Goal: Contribute content

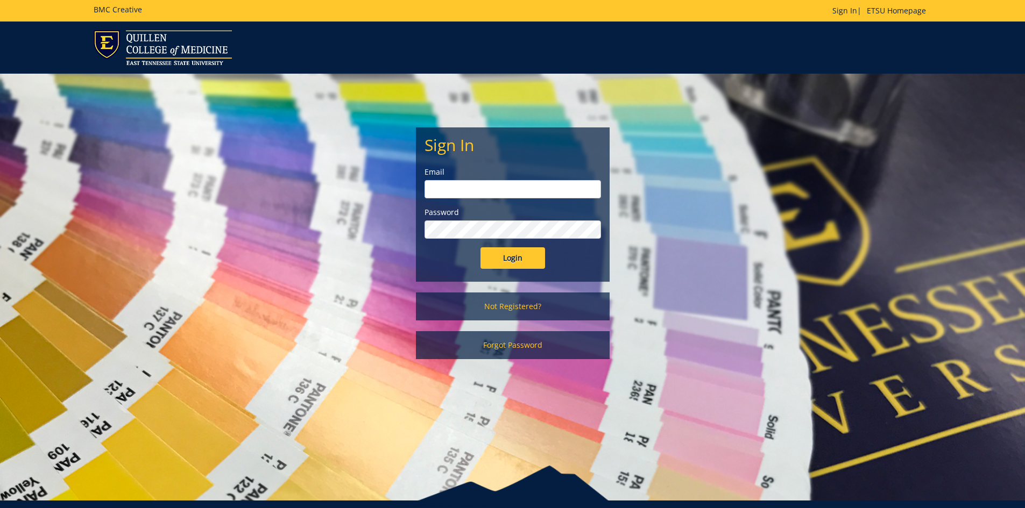
type input "youngtl@etsu.edu"
click at [536, 259] on input "Login" at bounding box center [512, 258] width 65 height 22
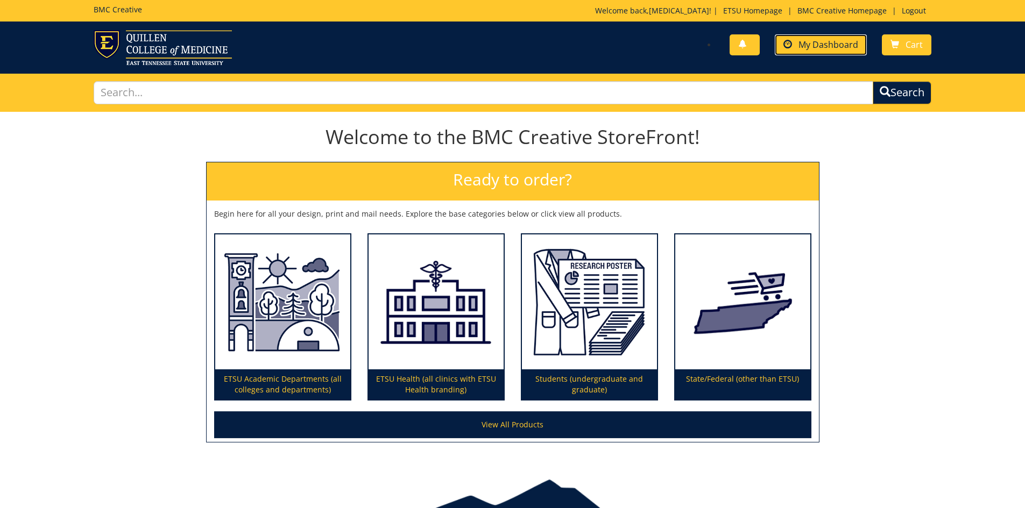
click at [804, 49] on span "My Dashboard" at bounding box center [828, 45] width 60 height 12
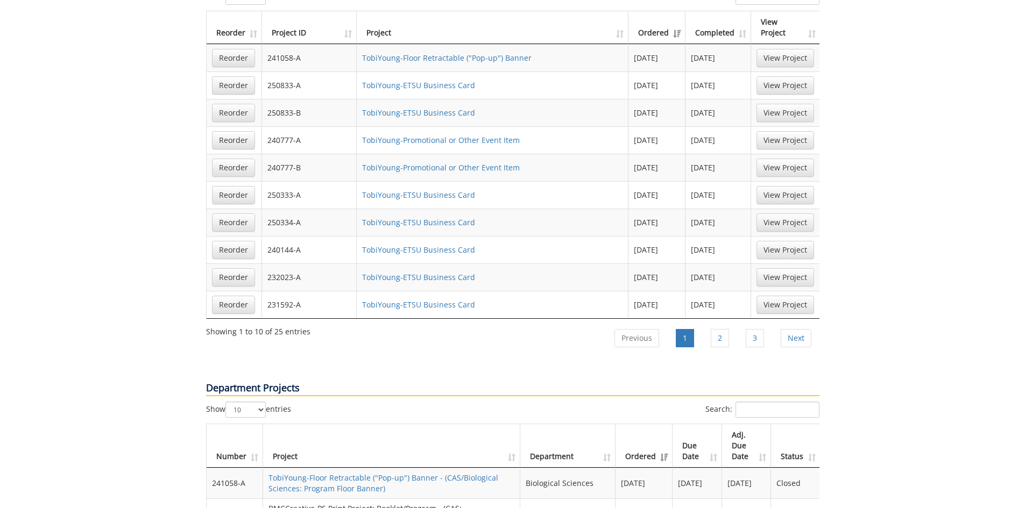
scroll to position [753, 0]
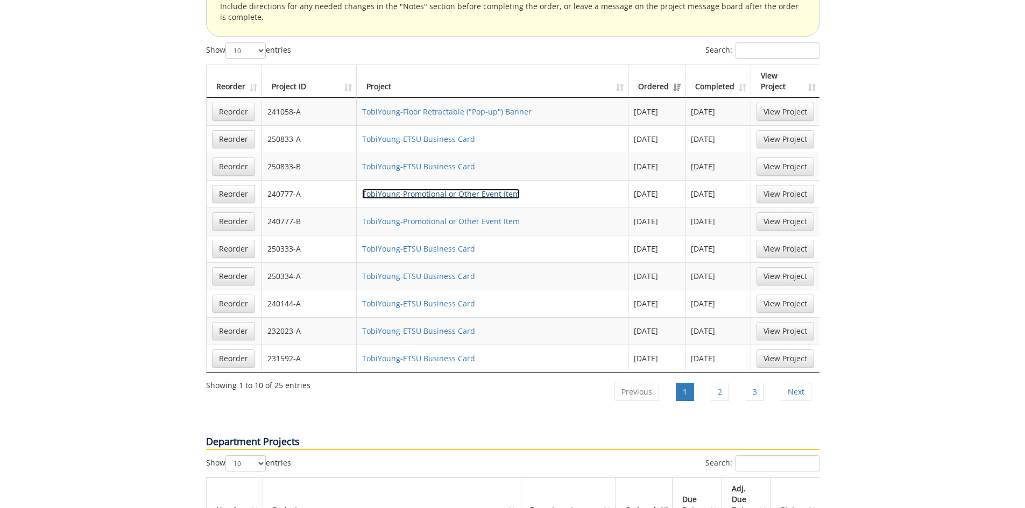
click at [431, 189] on link "TobiYoung-Promotional or Other Event Item" at bounding box center [441, 194] width 158 height 10
click at [459, 216] on link "TobiYoung-Promotional or Other Event Item" at bounding box center [441, 221] width 158 height 10
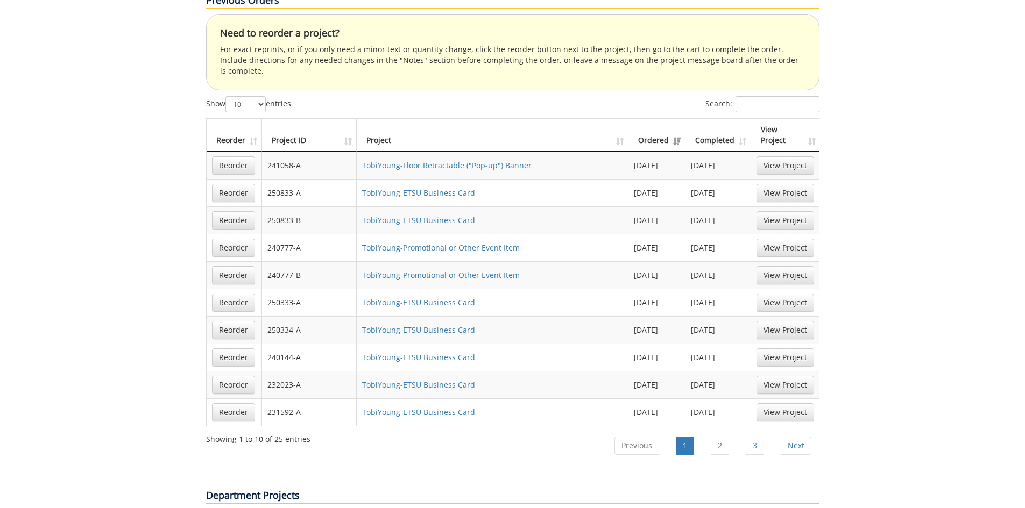
scroll to position [646, 0]
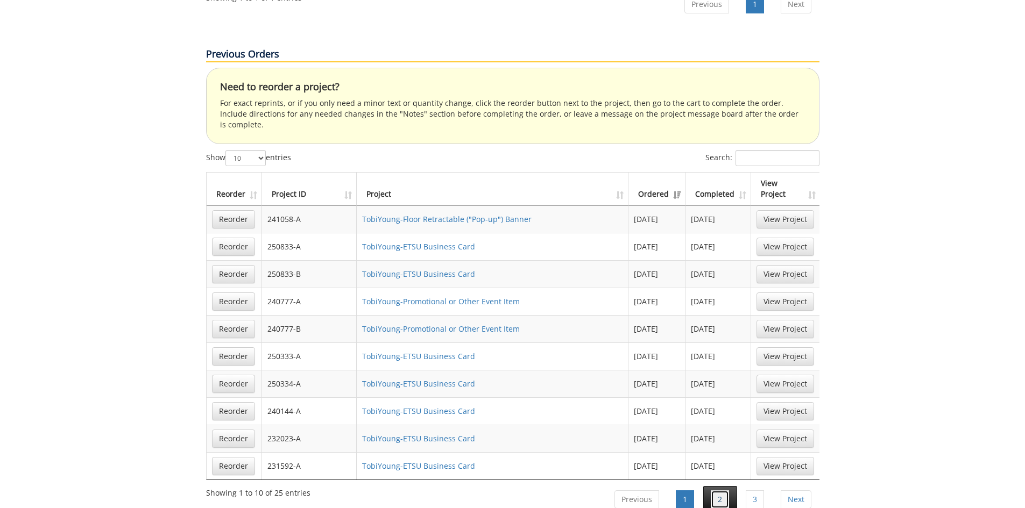
click at [719, 491] on link "2" at bounding box center [720, 500] width 18 height 18
click at [432, 434] on link "TobiYoung-Promotional/Event Item" at bounding box center [423, 439] width 125 height 10
click at [421, 461] on link "TobiYoung-Promotional/Event Item" at bounding box center [423, 466] width 125 height 10
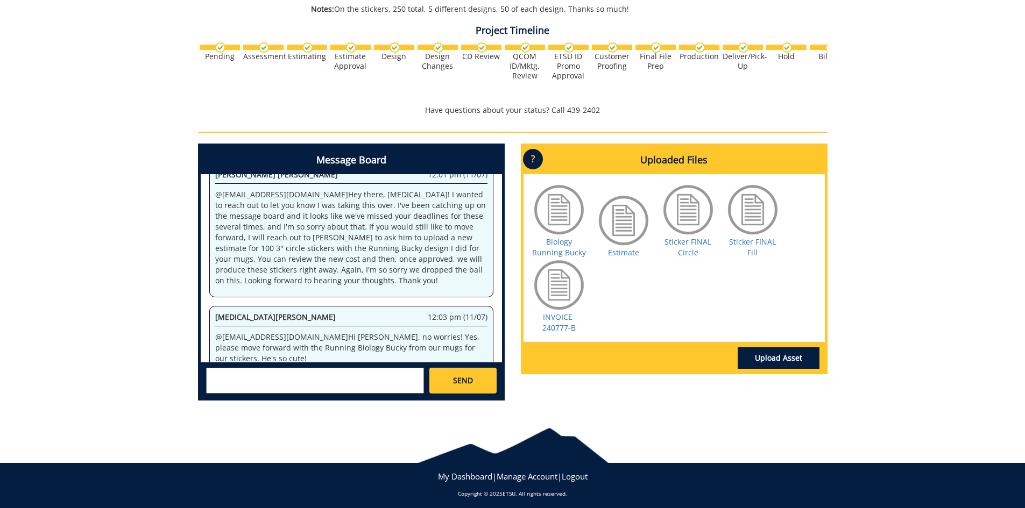
scroll to position [2658, 0]
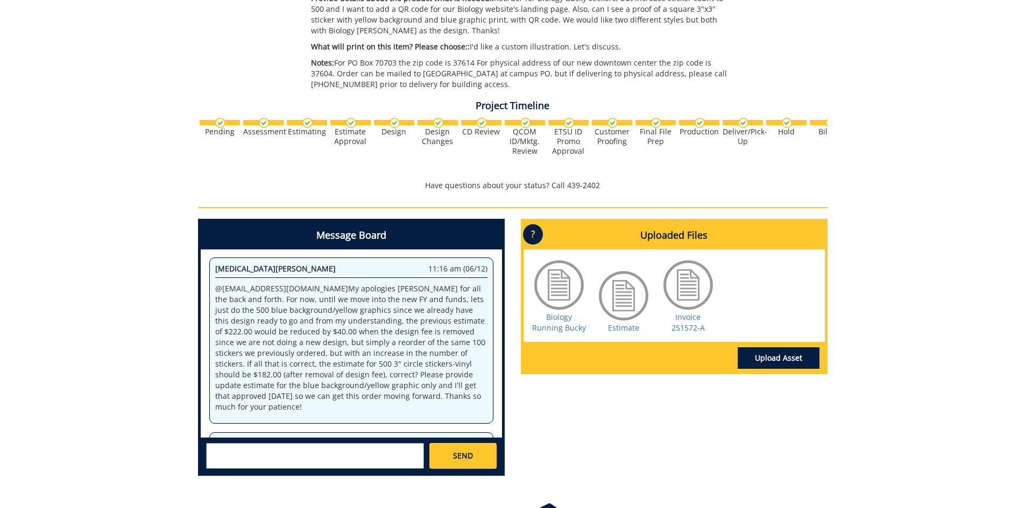
scroll to position [1937, 0]
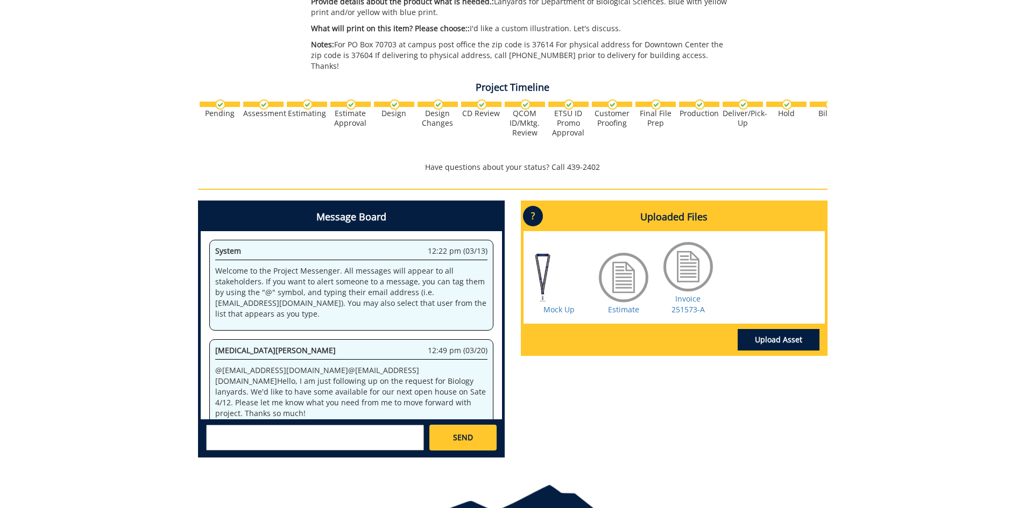
scroll to position [958, 0]
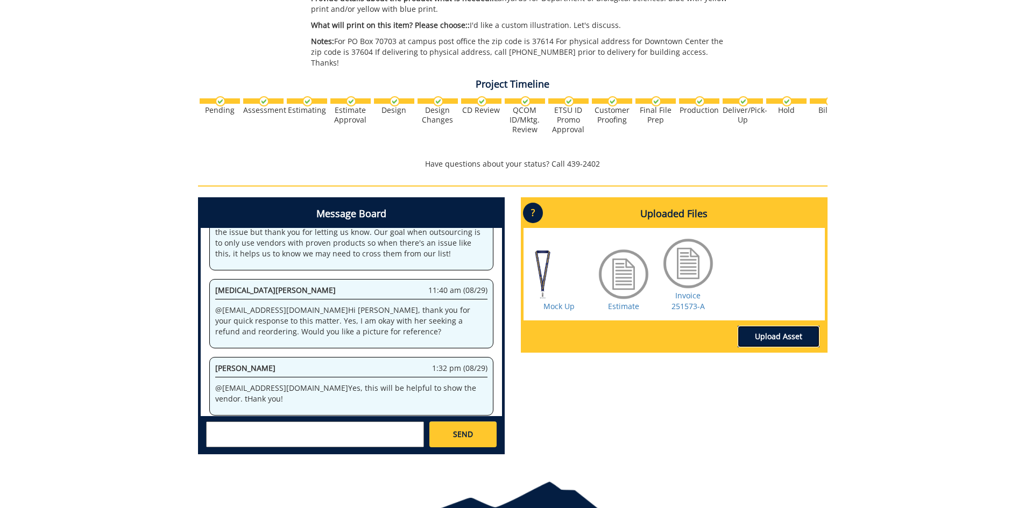
click at [798, 326] on link "Upload Asset" at bounding box center [779, 337] width 82 height 22
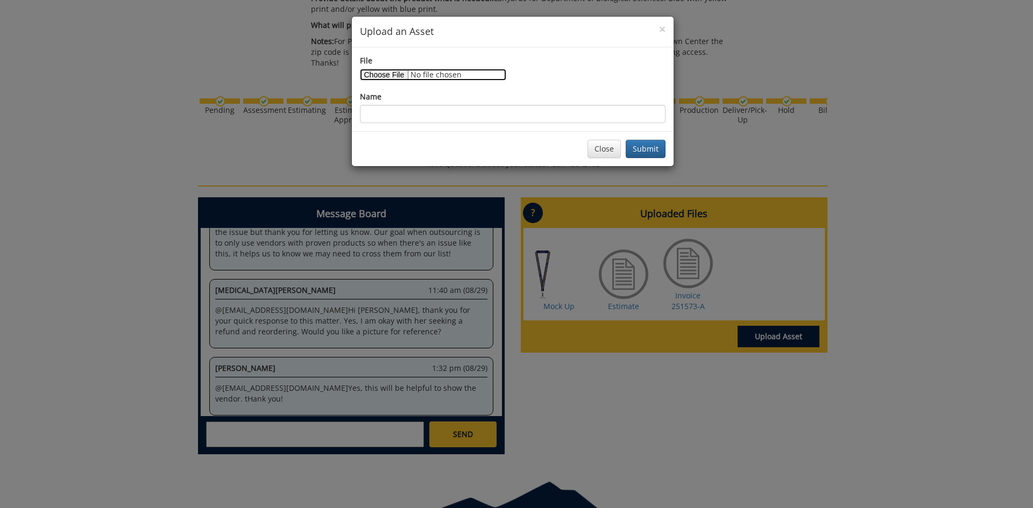
click at [373, 73] on input "File" at bounding box center [433, 75] width 146 height 12
type input "C:\fakepath\Lanyard image.jpg"
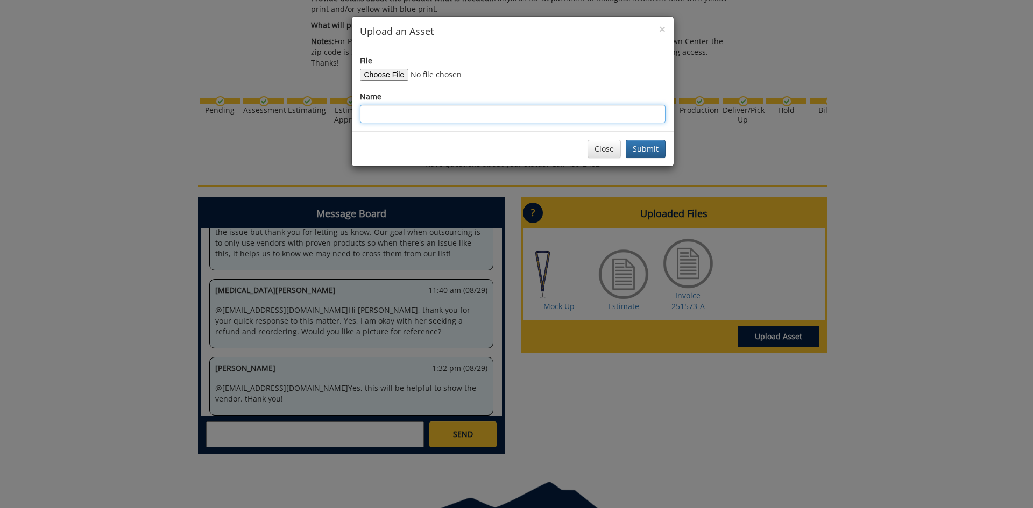
click at [419, 114] on input "Name" at bounding box center [513, 114] width 306 height 18
type input "Lanyard"
click at [637, 150] on button "Submit" at bounding box center [646, 149] width 40 height 18
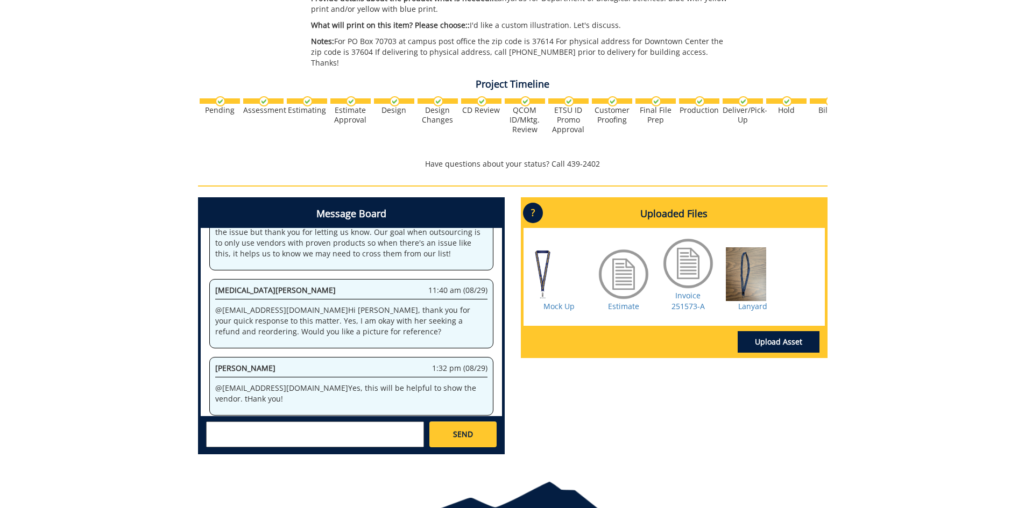
click at [294, 425] on textarea at bounding box center [315, 435] width 218 height 26
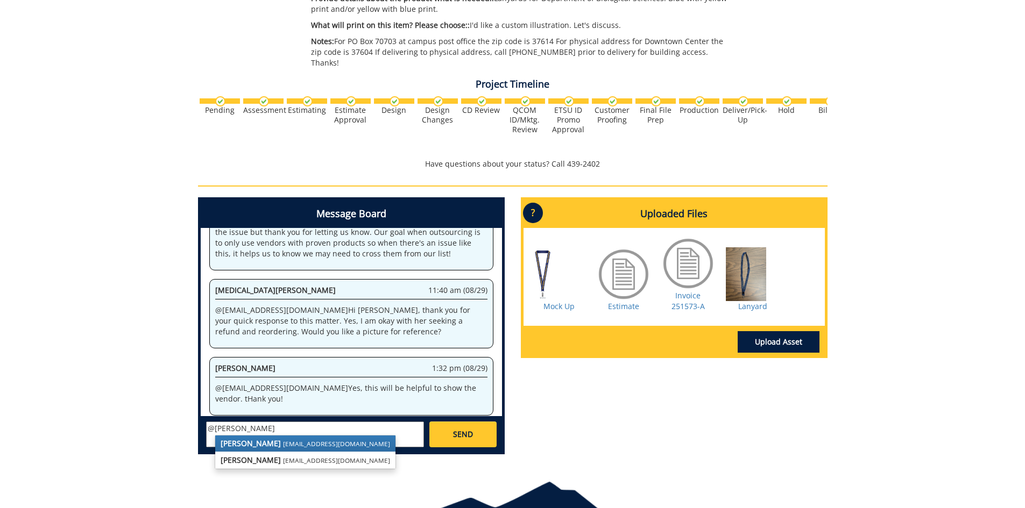
click at [292, 439] on small "[EMAIL_ADDRESS][DOMAIN_NAME]" at bounding box center [336, 443] width 107 height 9
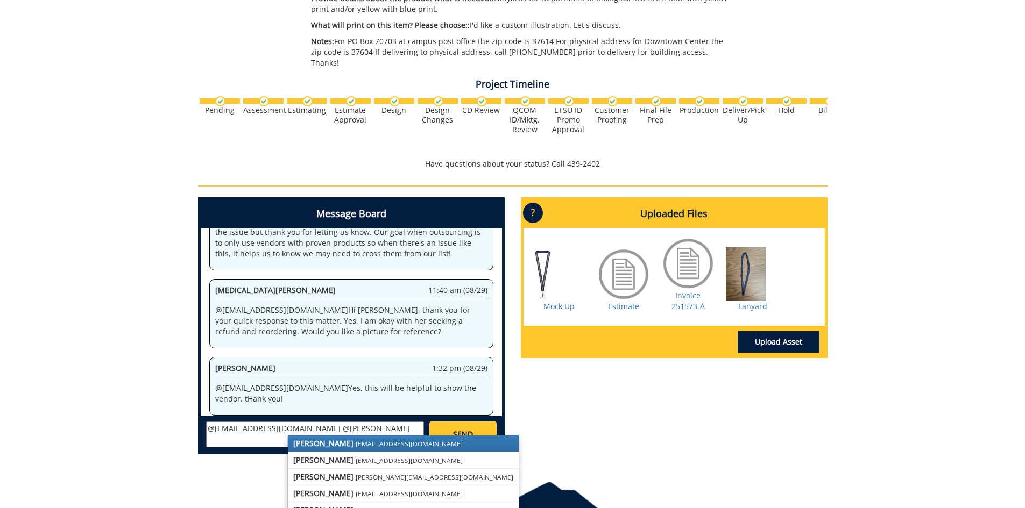
click at [297, 436] on link "[PERSON_NAME] [EMAIL_ADDRESS][DOMAIN_NAME]" at bounding box center [403, 444] width 231 height 16
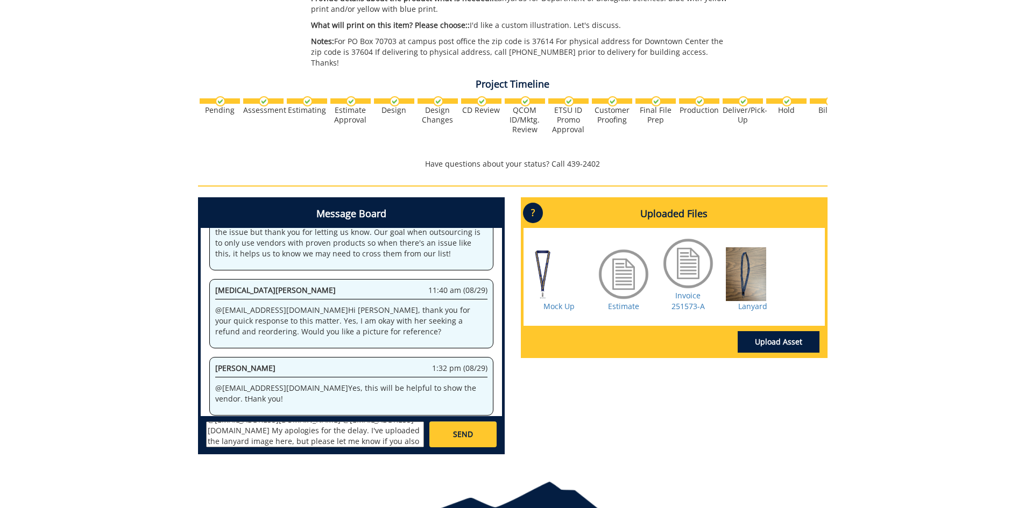
scroll to position [19, 0]
type textarea "@[EMAIL_ADDRESS][DOMAIN_NAME] @[EMAIL_ADDRESS][DOMAIN_NAME] My apologies for th…"
click at [481, 424] on link "SEND" at bounding box center [462, 435] width 67 height 26
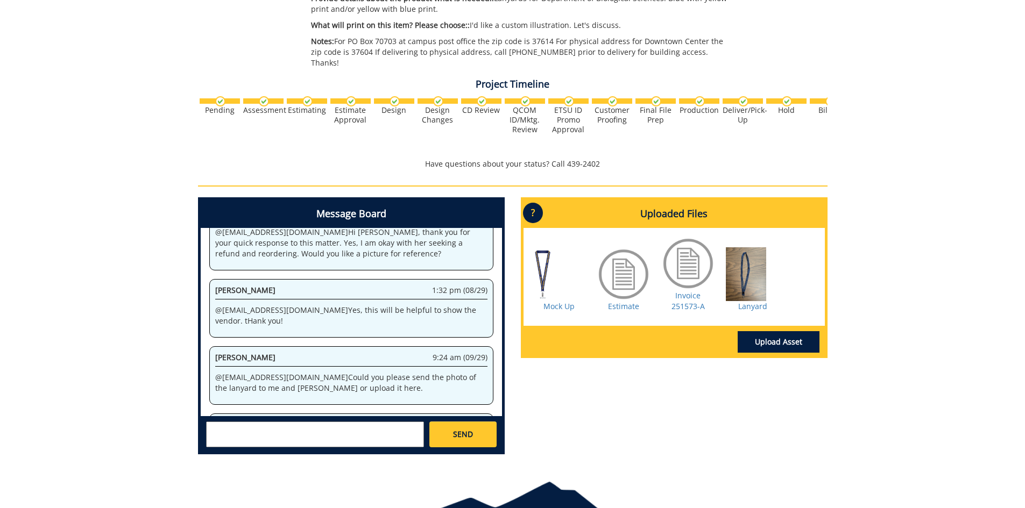
click at [744, 258] on div at bounding box center [753, 274] width 54 height 54
click at [753, 301] on link "Lanyard" at bounding box center [752, 306] width 29 height 10
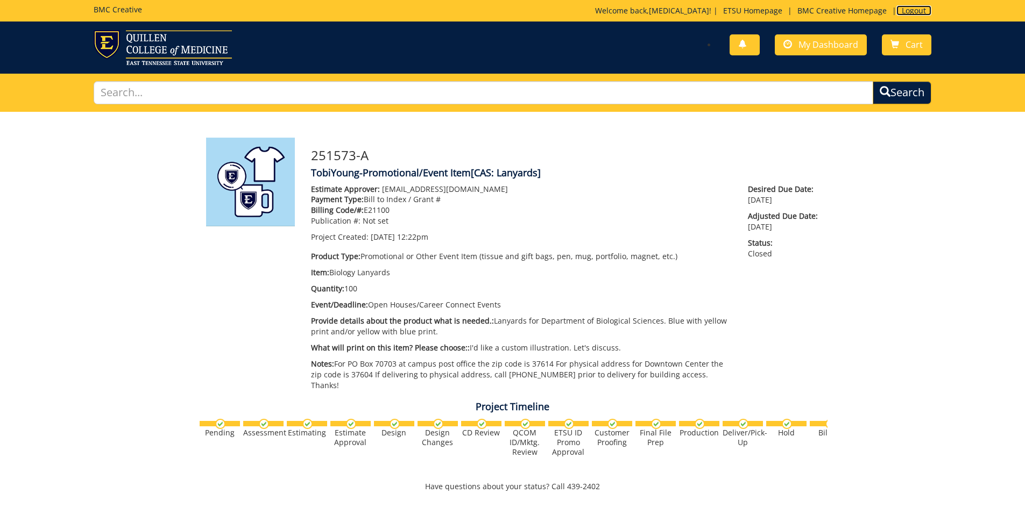
click at [913, 11] on link "Logout" at bounding box center [913, 10] width 35 height 10
